Goal: Navigation & Orientation: Find specific page/section

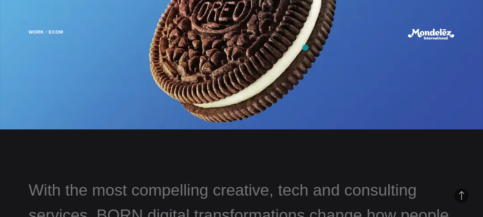
click at [305, 48] on div "Work・Ecom Unique Customization and Personalization Encouraging customers to fin…" at bounding box center [241, 108] width 483 height 217
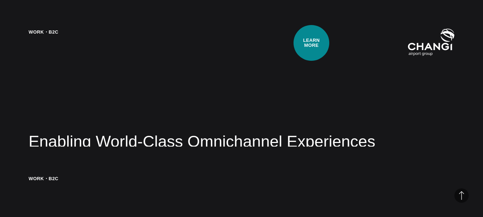
scroll to position [949, 0]
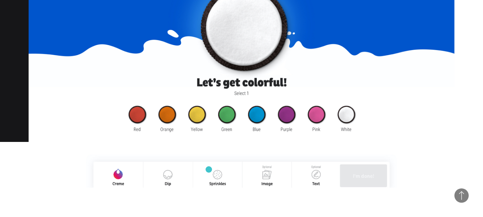
scroll to position [604, 0]
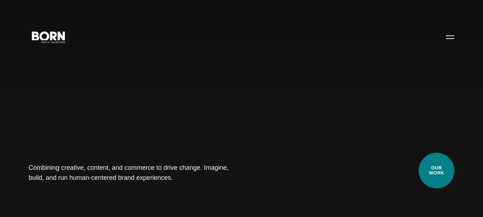
click at [439, 177] on link "Our Work" at bounding box center [436, 171] width 36 height 36
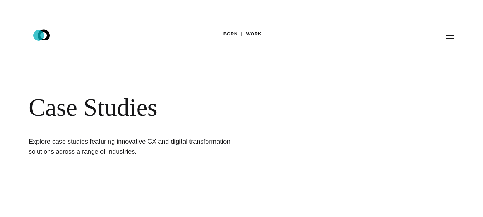
click at [39, 35] on icon ".st0{display:none;} .st1{display:inline;} .st2{font-family:'HelveticaNeue-Mediu…" at bounding box center [49, 37] width 46 height 19
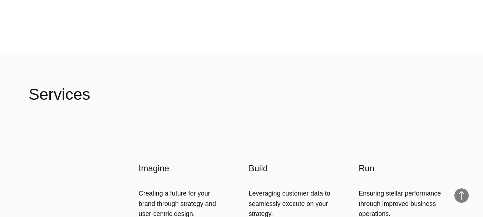
scroll to position [1266, 0]
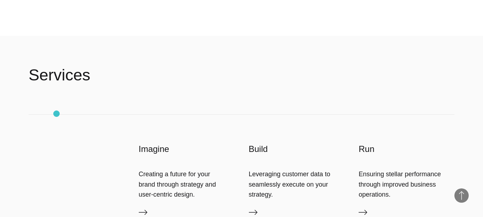
click at [39, 126] on div "Imagine Creating a future for your brand through strategy and user-centric desi…" at bounding box center [242, 190] width 426 height 150
